Goal: Information Seeking & Learning: Find specific fact

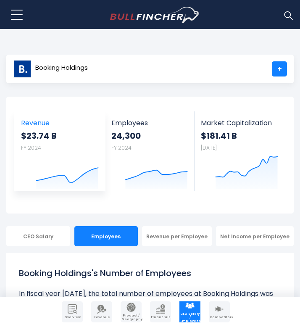
click at [50, 139] on strong "$23.74 B" at bounding box center [60, 135] width 78 height 11
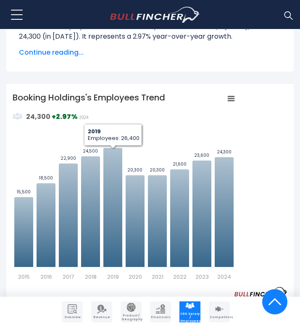
scroll to position [275, 0]
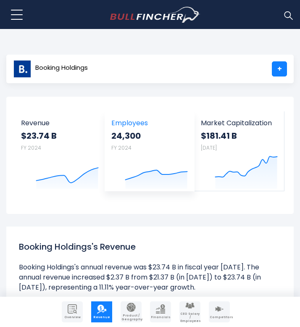
click at [120, 158] on div "24,300 FY 2024 Created with Highcharts 12.1.2" at bounding box center [149, 160] width 77 height 60
